Goal: Task Accomplishment & Management: Complete application form

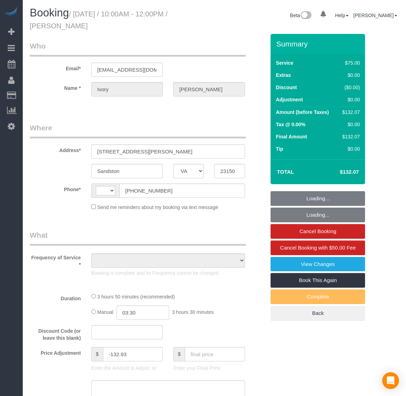
select select "VA"
select select "string:[GEOGRAPHIC_DATA]"
select select "string:fspay-c6841f6a-b240-494b-83ac-45bcd12af8fd"
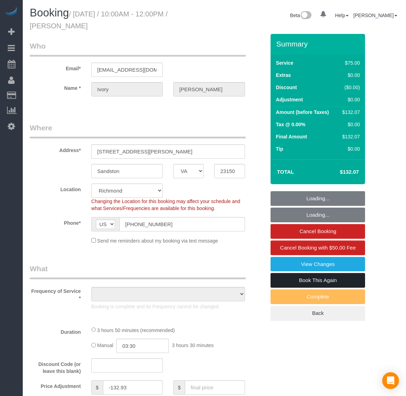
select select "object:626"
select select "spot1"
select select "number:3"
select select "number:42"
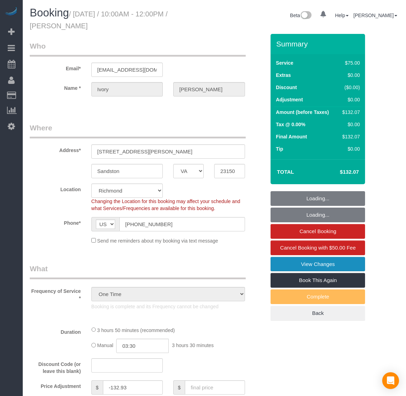
select select "object:837"
select select "1501"
select select "2"
select select "1"
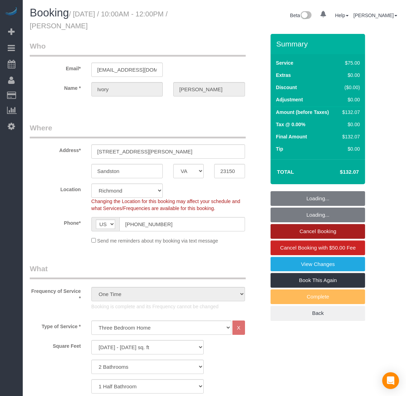
select select "1501"
select select "2"
select select "1"
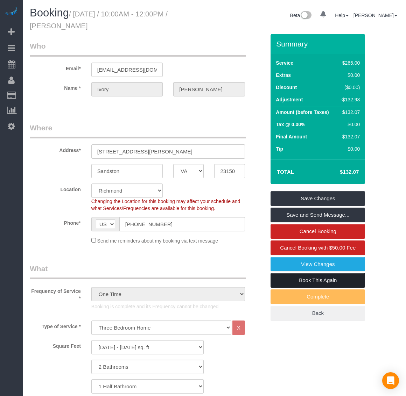
click at [325, 280] on link "Book This Again" at bounding box center [317, 280] width 94 height 15
select select "VA"
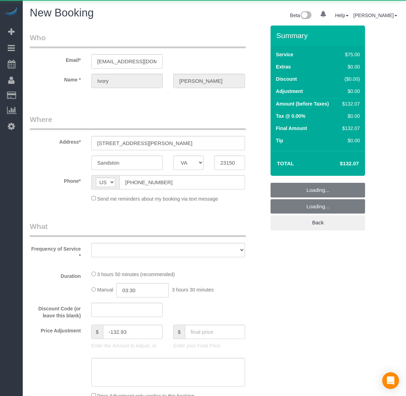
select select "object:1553"
select select "string:fspay-c6841f6a-b240-494b-83ac-45bcd12af8fd"
select select "number:3"
select select "number:42"
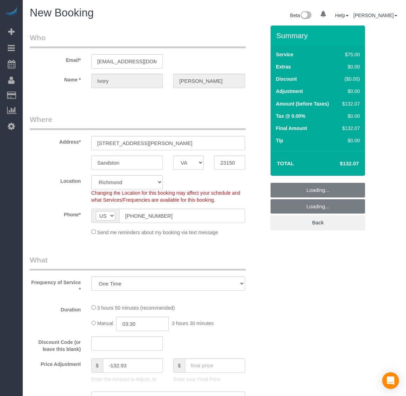
select select "1501"
select select "2"
select select "1"
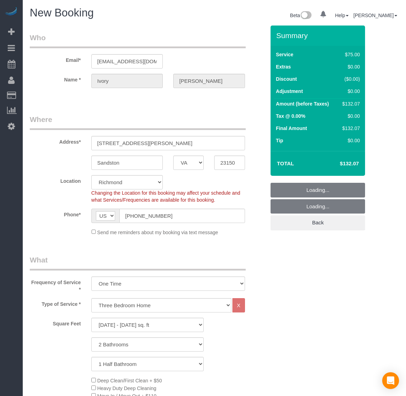
select select "object:1753"
select select "1501"
select select "2"
select select "1"
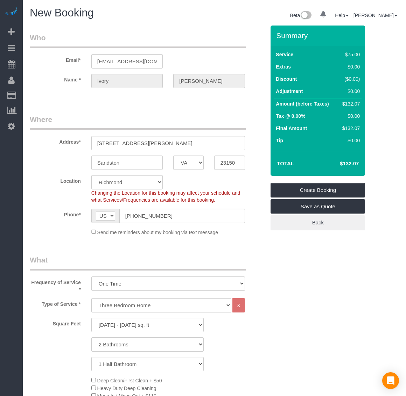
select select "object:1855"
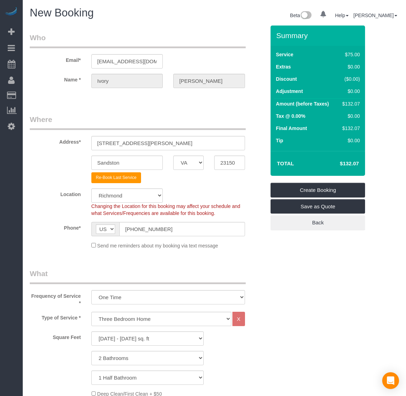
select select "1501"
select select "2"
select select "1"
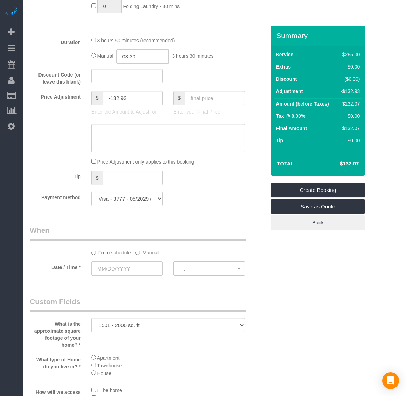
scroll to position [525, 0]
click at [108, 269] on input "text" at bounding box center [126, 268] width 71 height 14
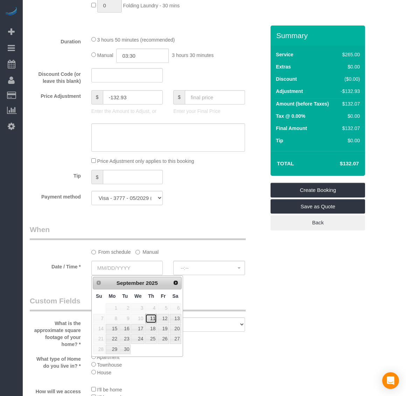
click at [154, 319] on link "11" at bounding box center [151, 318] width 12 height 9
type input "09/11/2025"
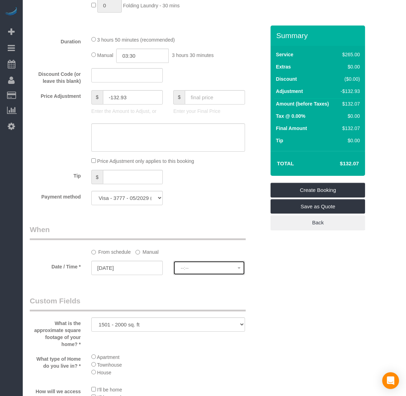
click at [214, 268] on span "--:--" at bounding box center [208, 268] width 57 height 6
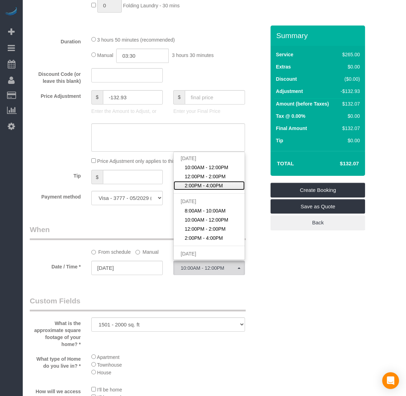
click at [211, 184] on span "2:00PM - 4:00PM" at bounding box center [204, 185] width 38 height 7
select select "spot13"
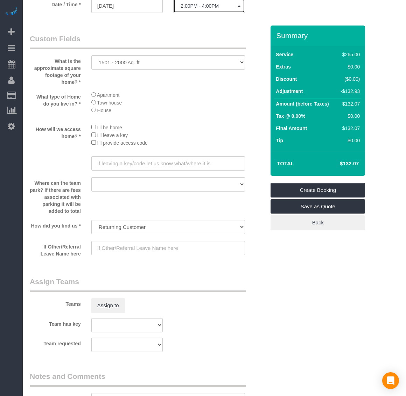
scroll to position [912, 0]
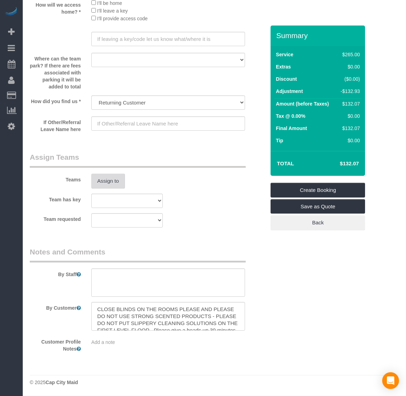
click at [107, 186] on button "Assign to" at bounding box center [108, 181] width 34 height 15
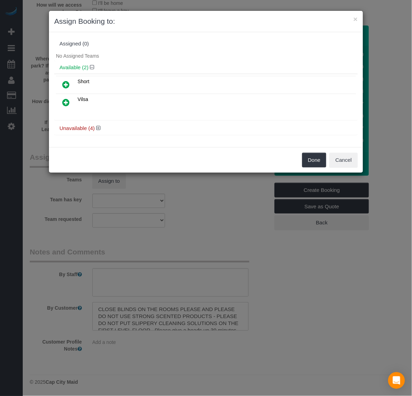
click at [64, 99] on icon at bounding box center [65, 102] width 7 height 8
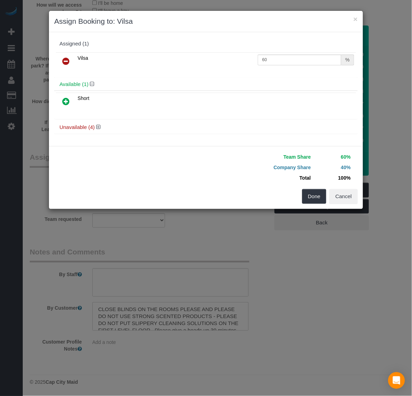
click at [300, 194] on div "Done Cancel" at bounding box center [284, 196] width 157 height 15
click at [308, 196] on button "Done" at bounding box center [314, 196] width 24 height 15
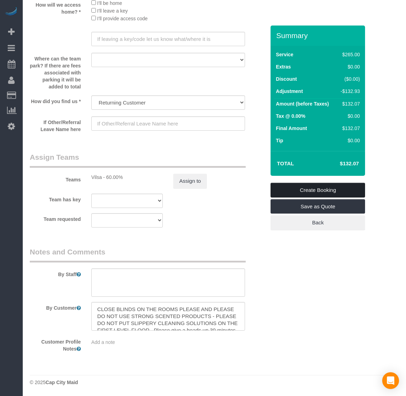
click at [306, 191] on link "Create Booking" at bounding box center [317, 190] width 94 height 15
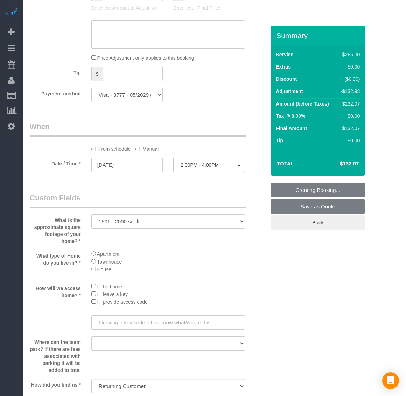
scroll to position [519, 0]
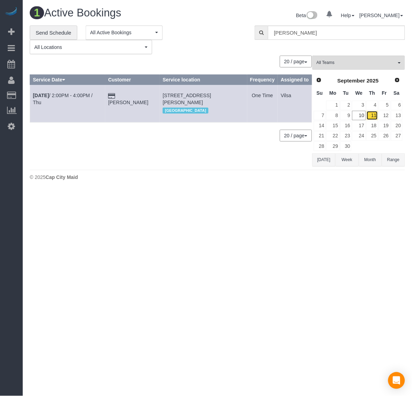
click at [375, 114] on link "11" at bounding box center [373, 115] width 12 height 9
